Goal: Download file/media

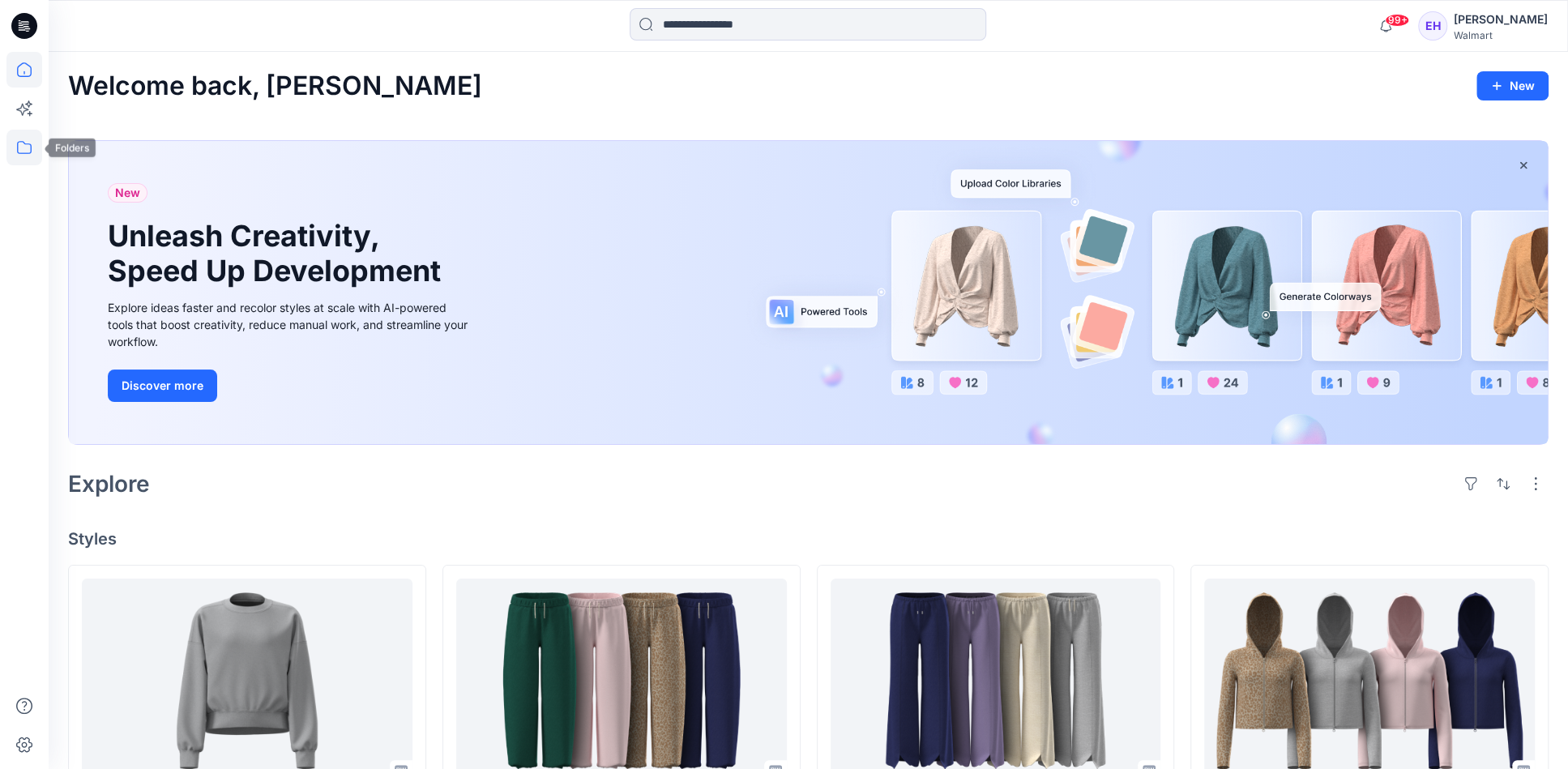
click at [20, 135] on icon at bounding box center [25, 148] width 36 height 36
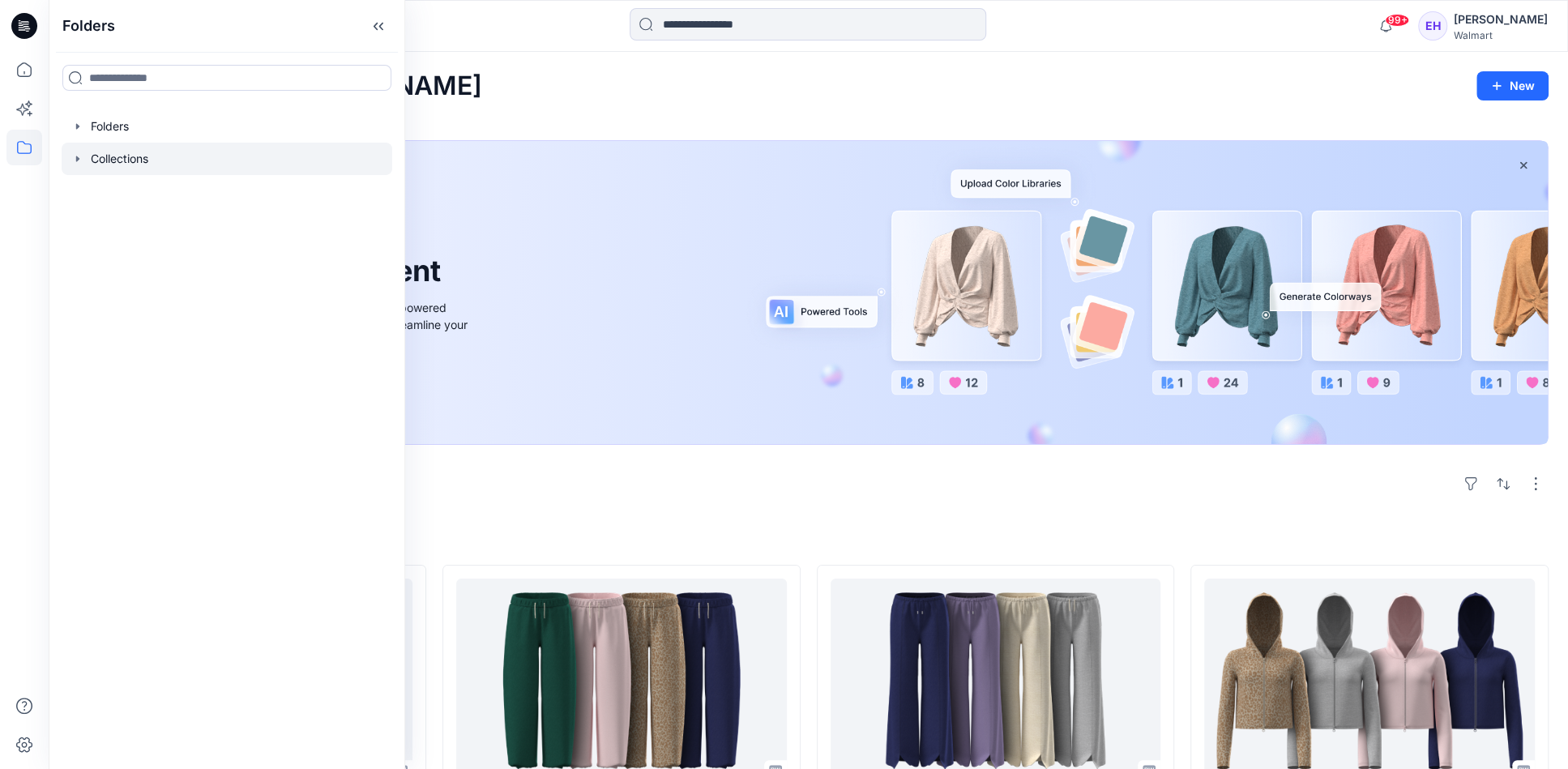
click at [79, 161] on icon "button" at bounding box center [77, 158] width 13 height 13
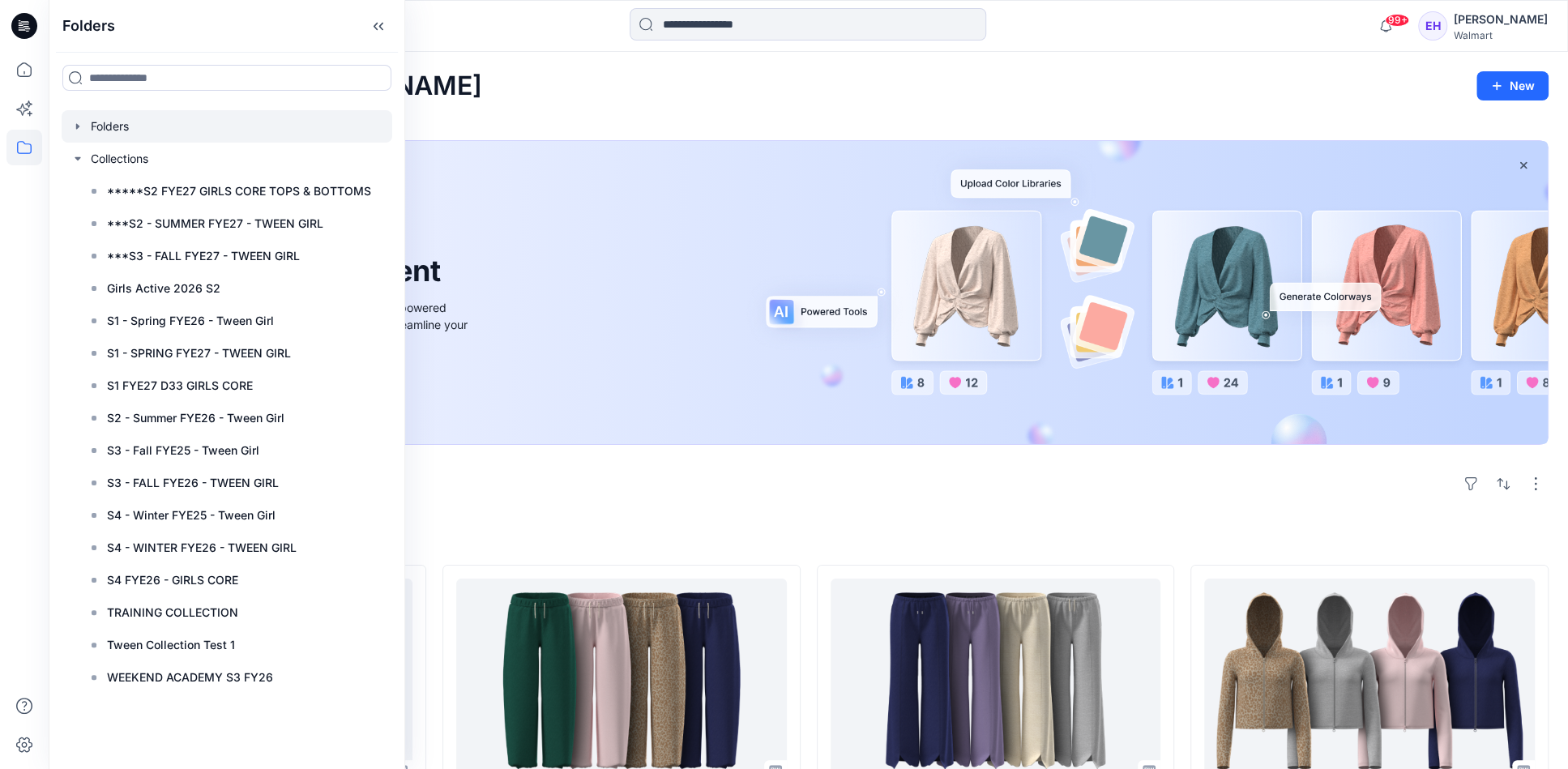
click at [79, 130] on icon "button" at bounding box center [77, 126] width 13 height 13
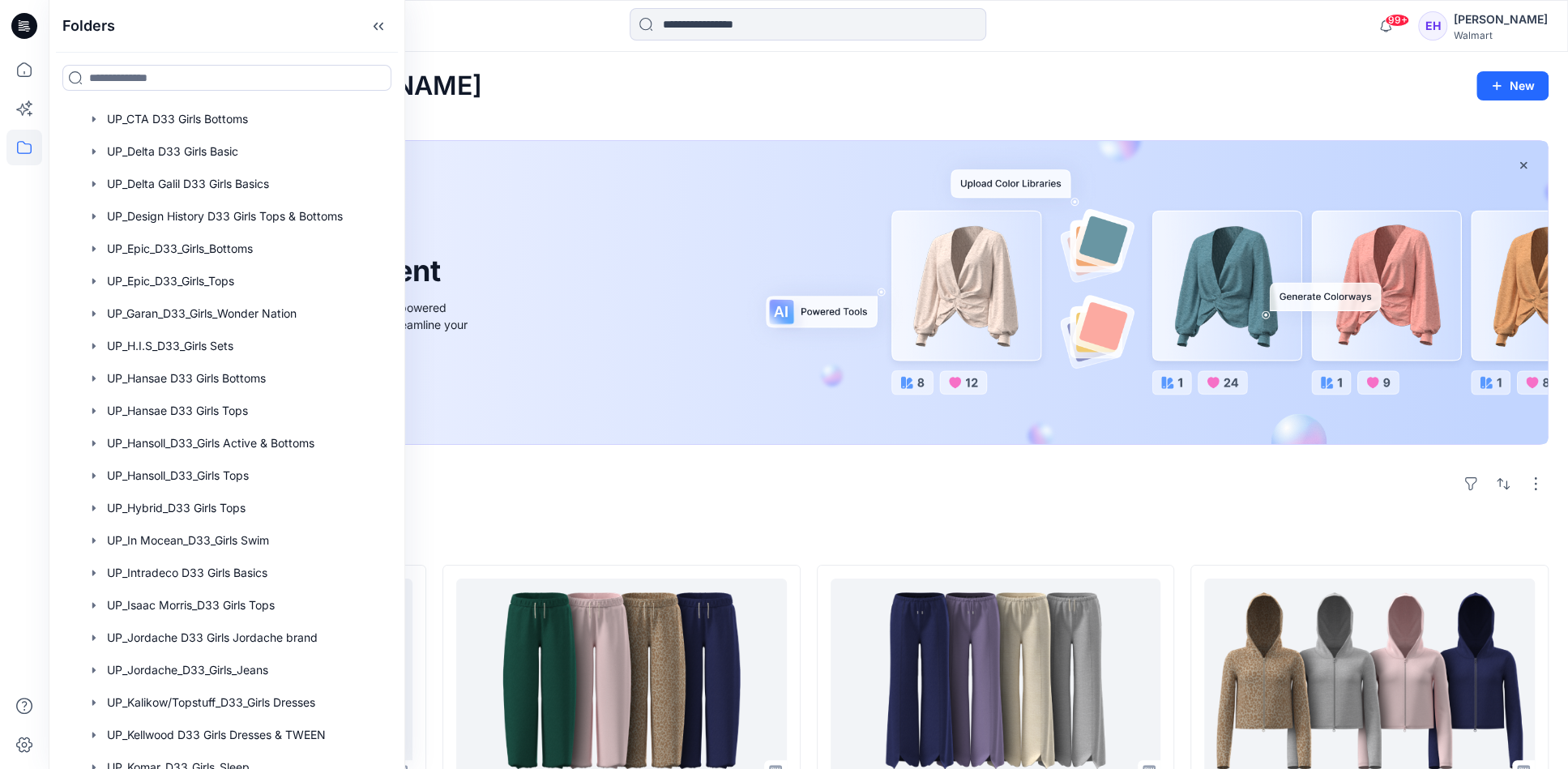
scroll to position [1697, 0]
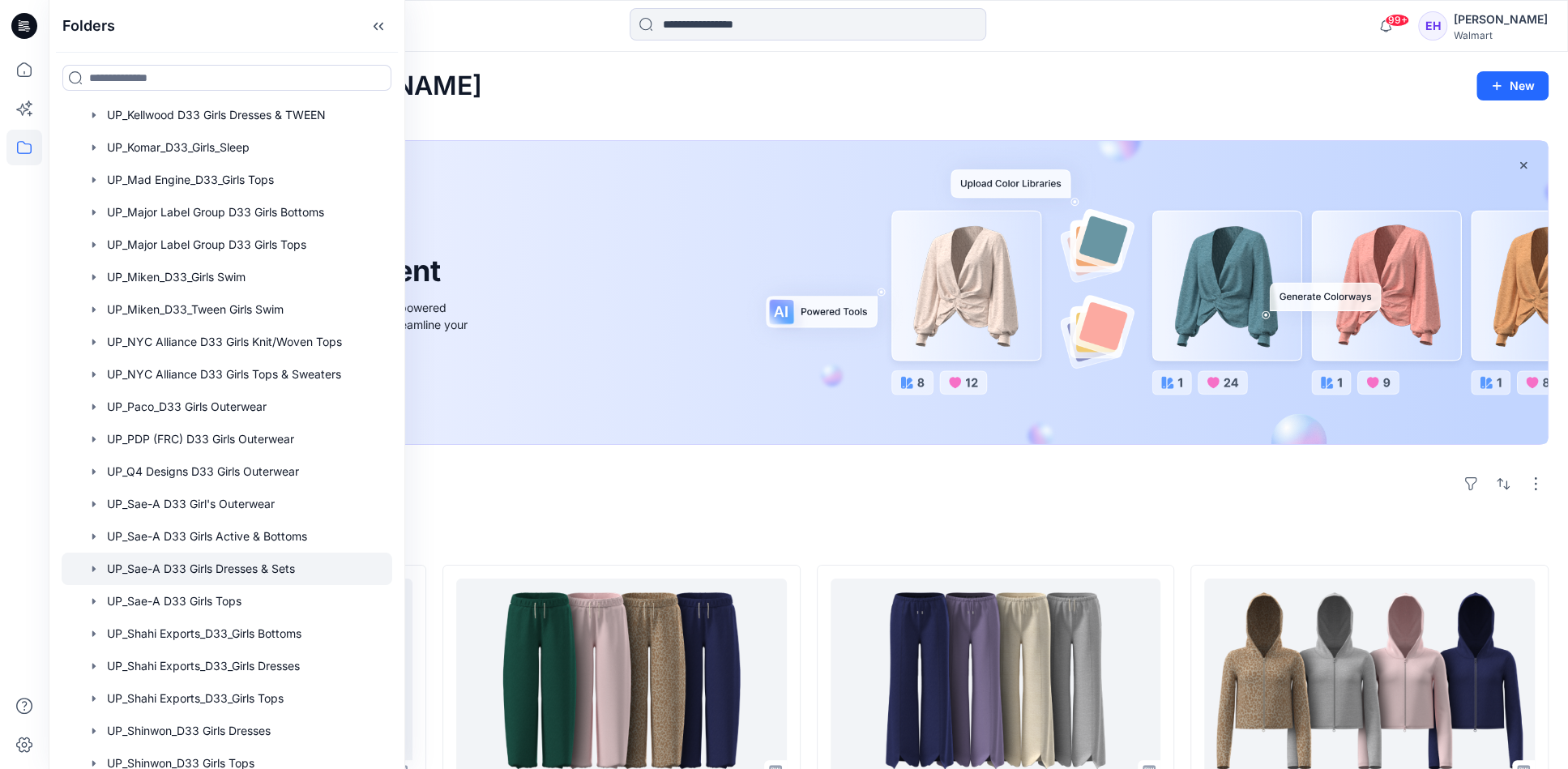
click at [198, 559] on div at bounding box center [226, 568] width 331 height 32
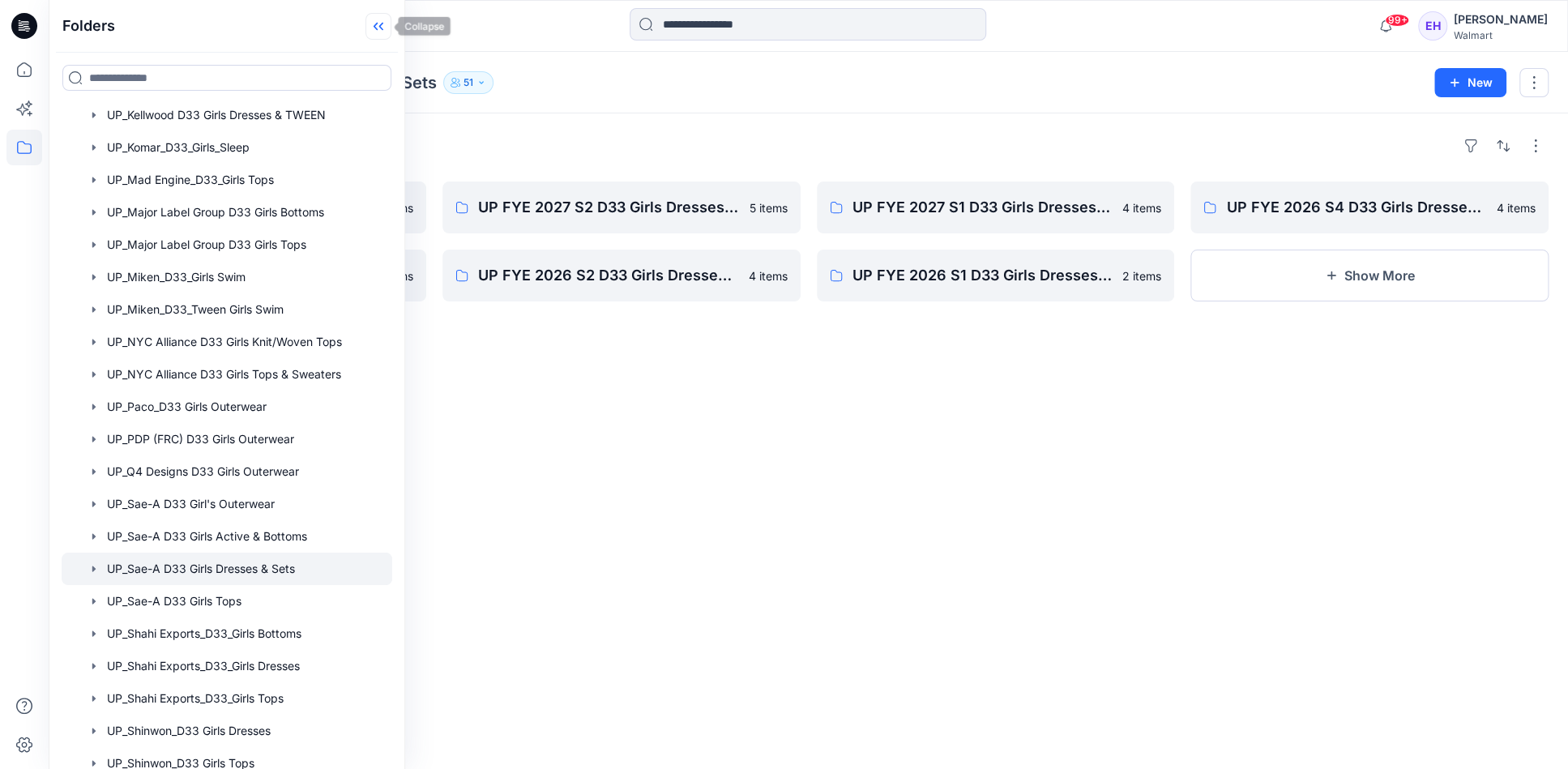
click at [377, 26] on icon at bounding box center [378, 25] width 26 height 26
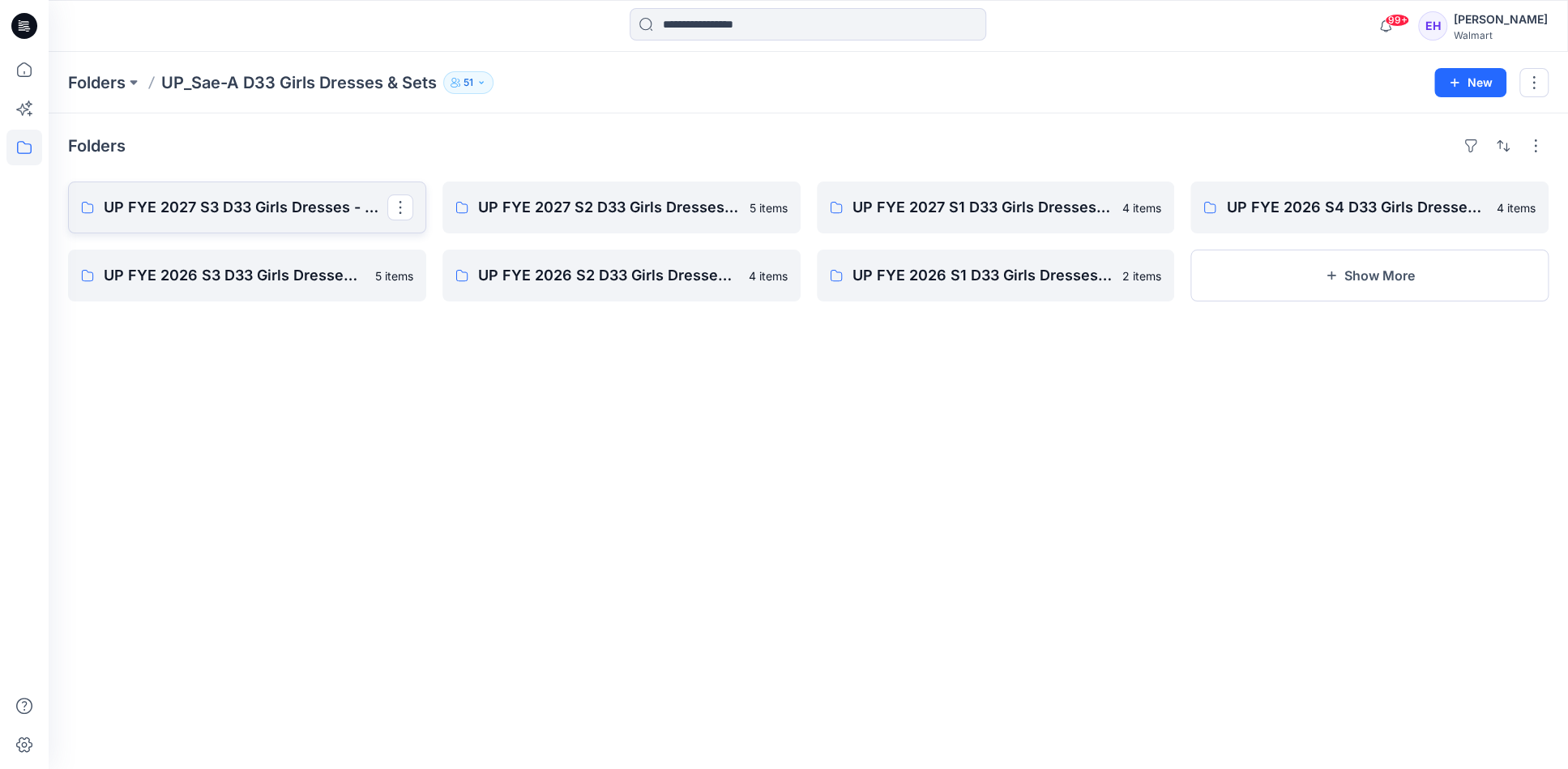
click at [315, 218] on link "UP FYE 2027 S3 D33 Girls Dresses - Sae-A" at bounding box center [247, 207] width 359 height 52
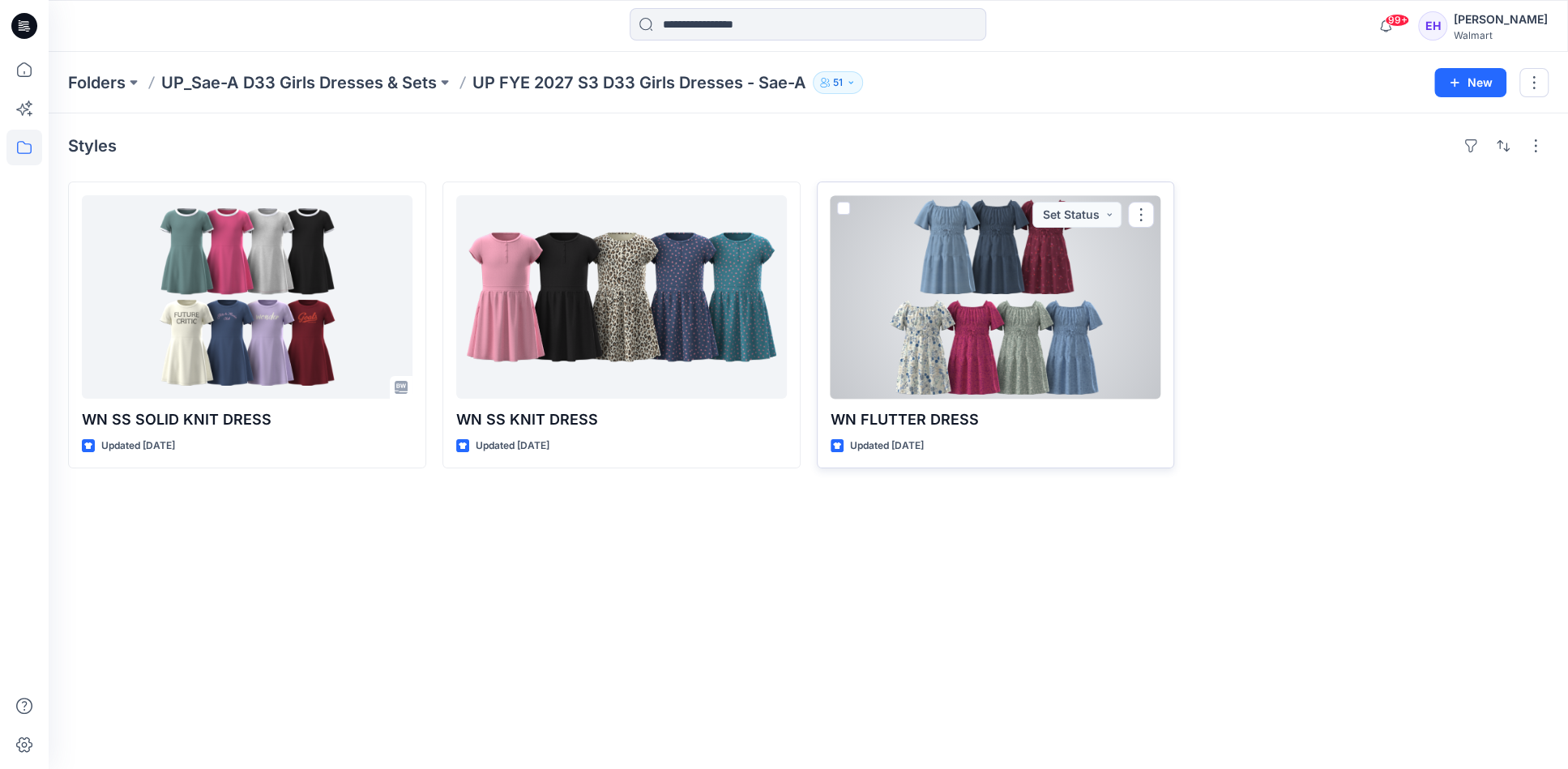
click at [1051, 370] on div at bounding box center [996, 297] width 331 height 203
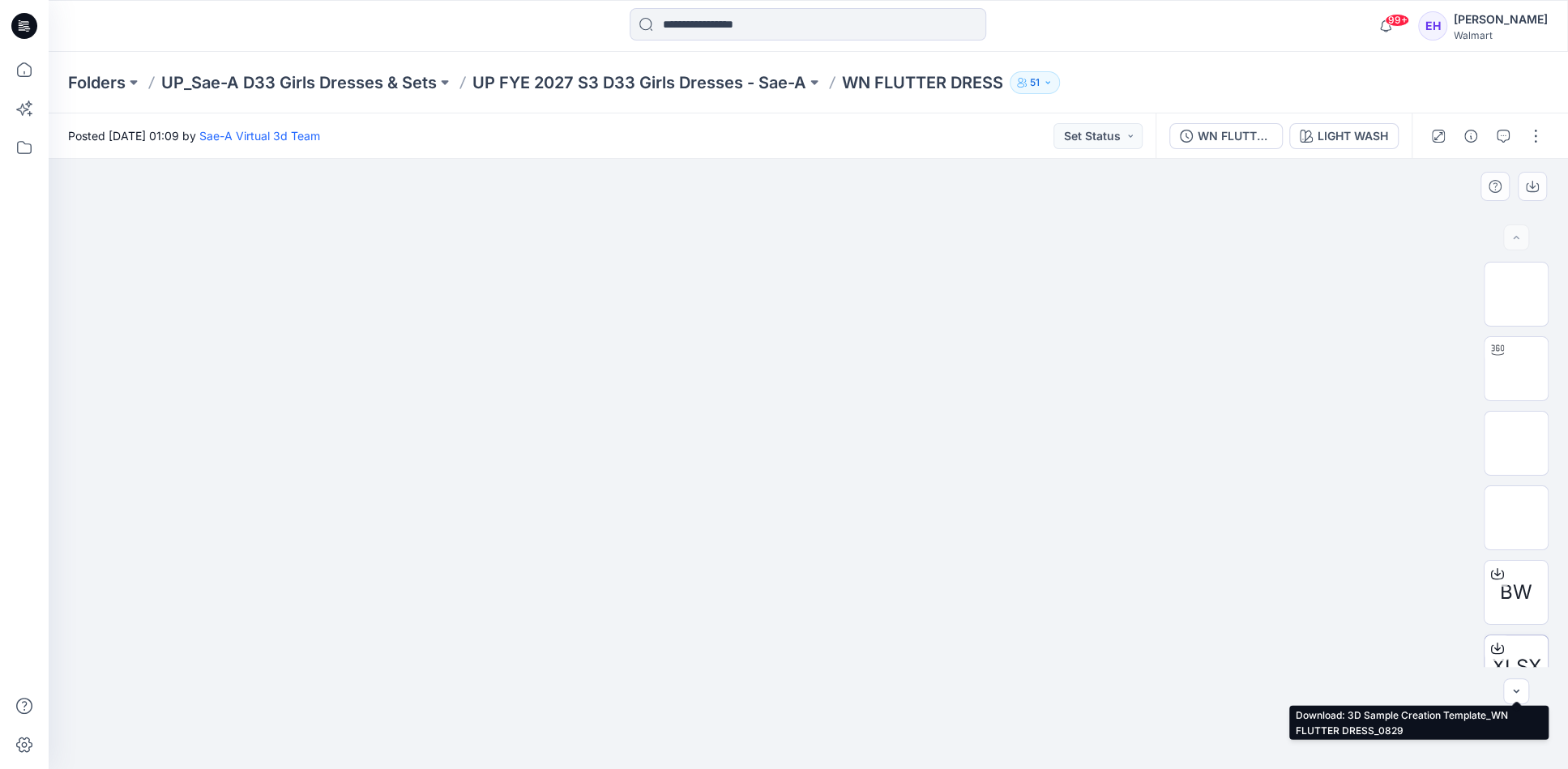
click at [1521, 650] on div "XLSX" at bounding box center [1516, 667] width 65 height 65
